Goal: Check status: Check status

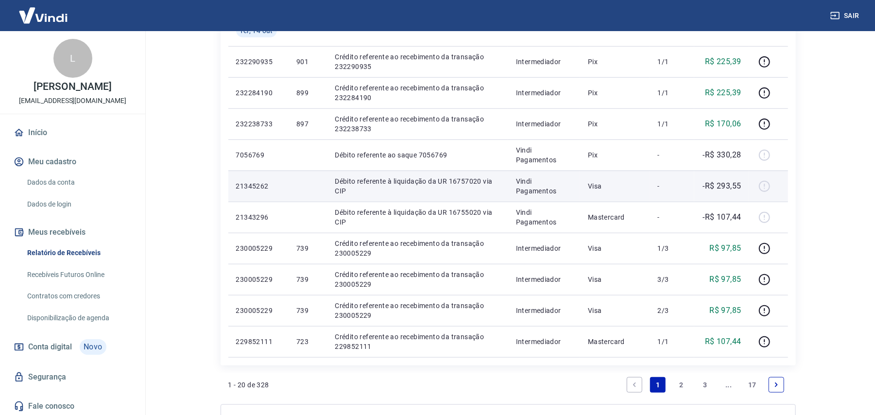
scroll to position [583, 0]
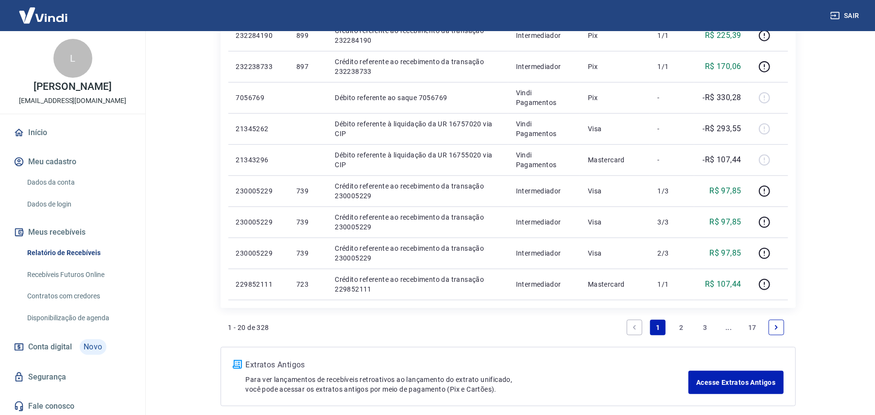
scroll to position [628, 0]
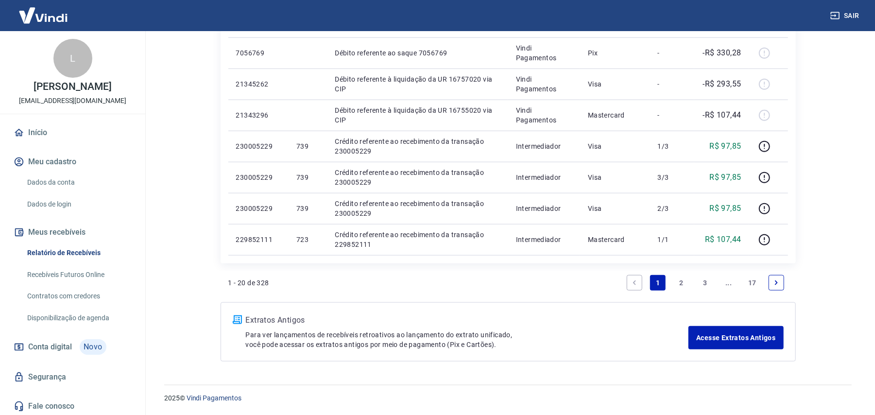
click at [781, 282] on link "Next page" at bounding box center [776, 283] width 16 height 16
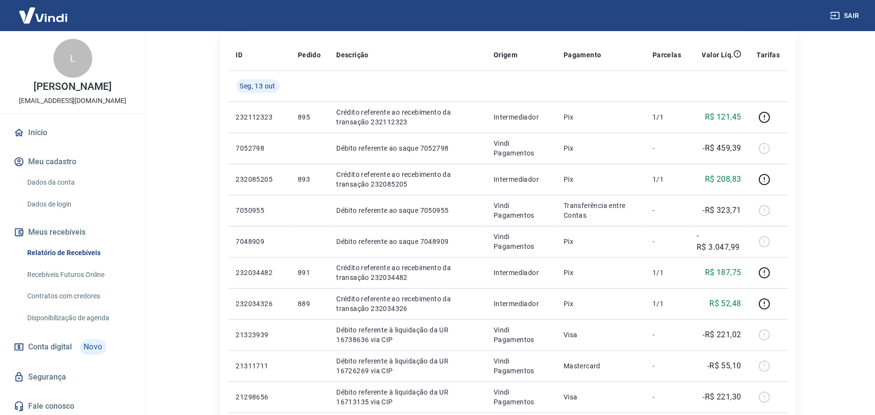
scroll to position [129, 0]
